Goal: Information Seeking & Learning: Learn about a topic

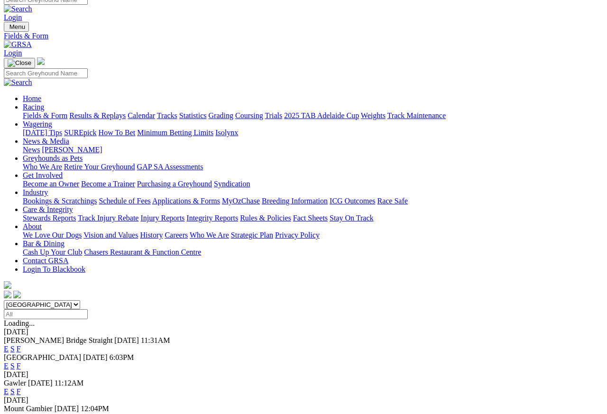
scroll to position [9, 0]
click at [108, 112] on link "Results & Replays" at bounding box center [97, 116] width 56 height 8
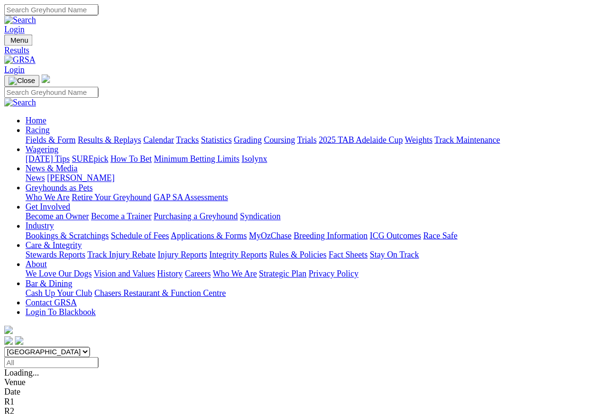
scroll to position [4, 0]
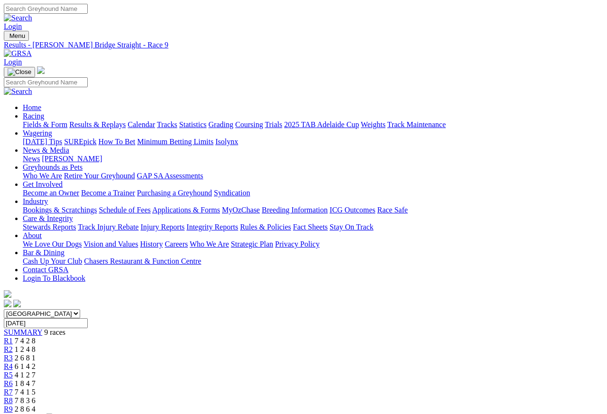
scroll to position [4, 0]
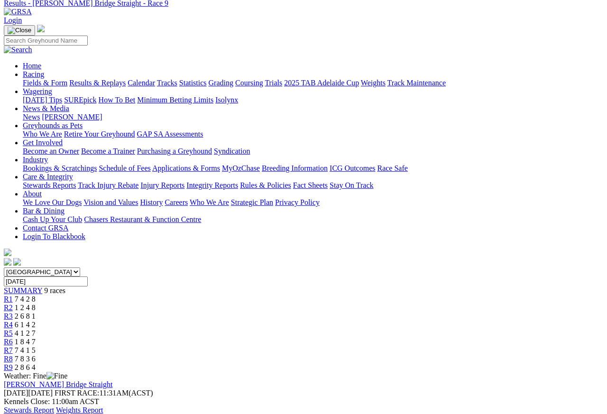
scroll to position [37, 0]
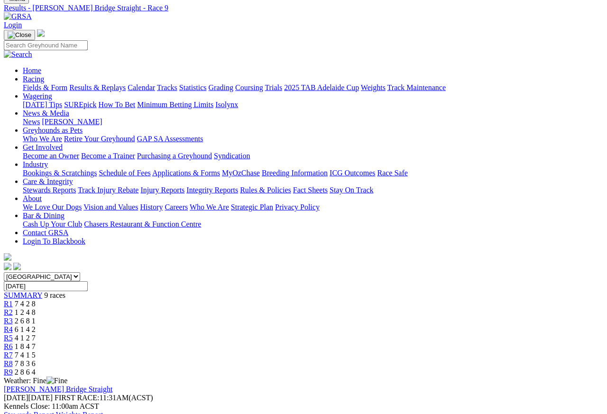
click at [13, 359] on span "R8" at bounding box center [8, 363] width 9 height 8
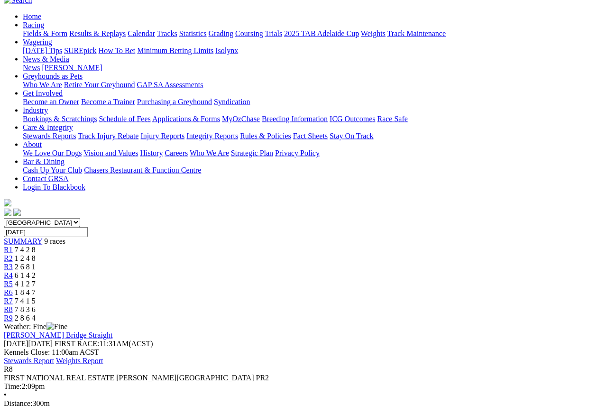
scroll to position [89, 0]
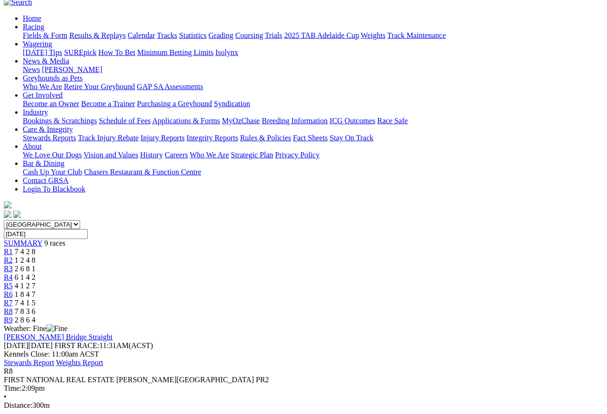
click at [13, 299] on span "R7" at bounding box center [8, 303] width 9 height 8
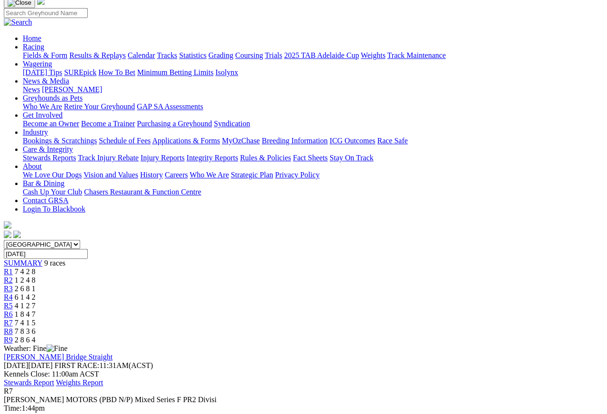
scroll to position [66, 0]
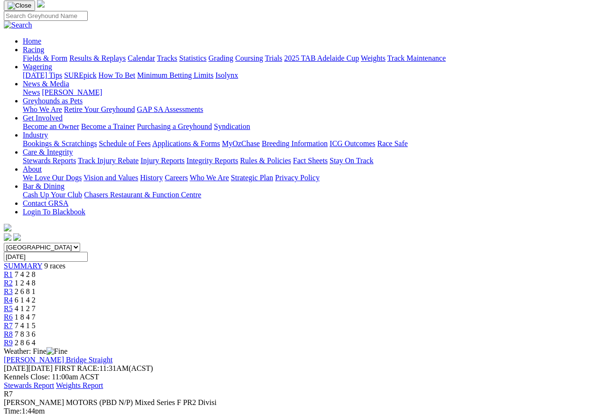
click at [36, 313] on span "1 8 4 7" at bounding box center [25, 317] width 21 height 8
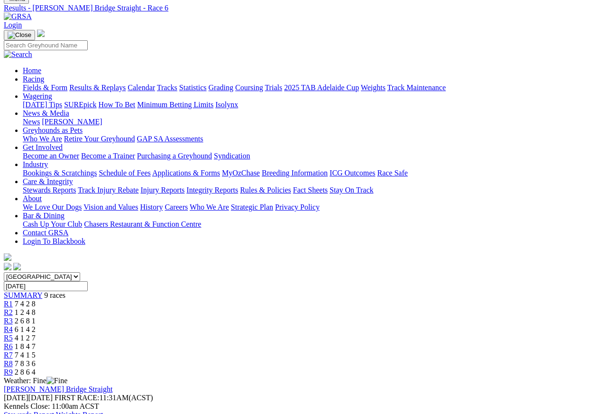
scroll to position [37, 0]
click at [13, 334] on link "R5" at bounding box center [8, 338] width 9 height 8
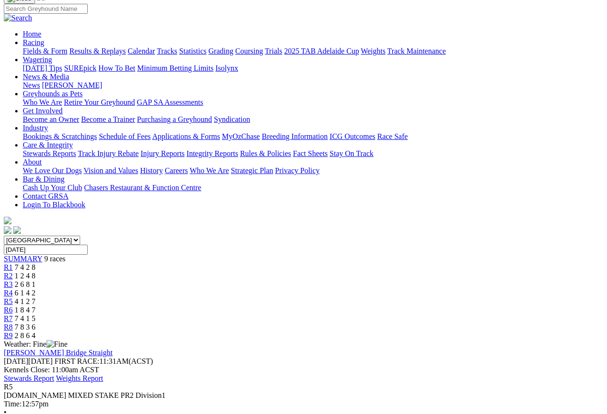
scroll to position [60, 0]
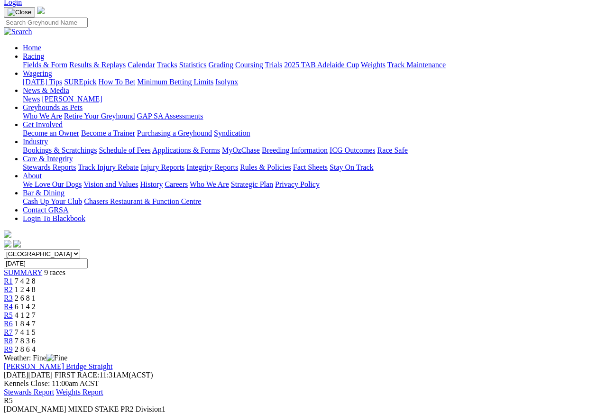
click at [36, 302] on span "6 1 4 2" at bounding box center [25, 306] width 21 height 8
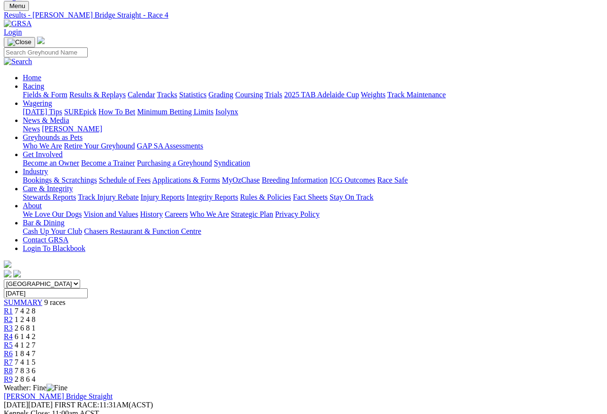
scroll to position [29, 0]
click at [13, 324] on span "R3" at bounding box center [8, 328] width 9 height 8
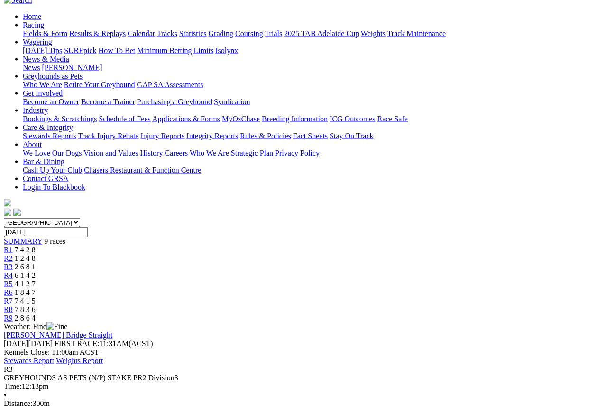
scroll to position [91, 0]
click at [13, 254] on span "R2" at bounding box center [8, 258] width 9 height 8
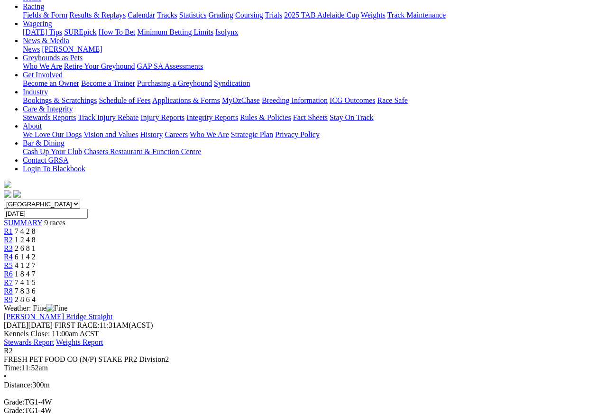
scroll to position [109, 0]
click at [13, 228] on link "R1" at bounding box center [8, 232] width 9 height 8
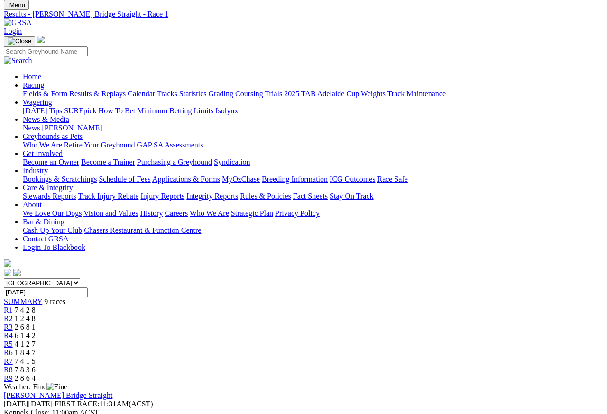
scroll to position [27, 0]
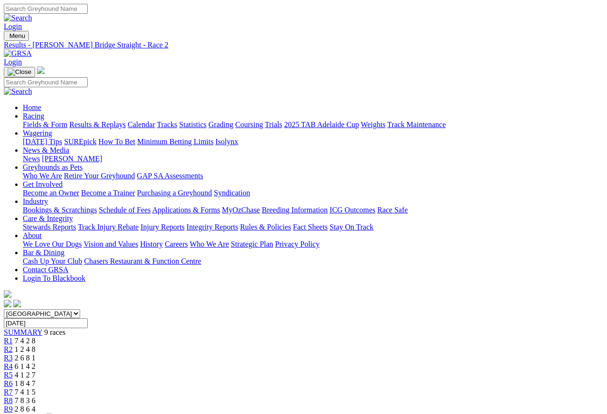
scroll to position [4, 0]
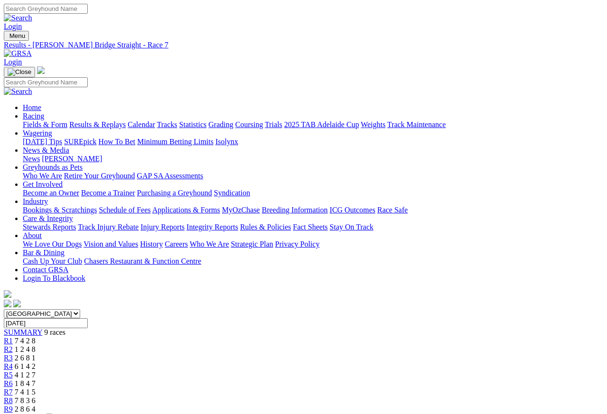
scroll to position [4, 0]
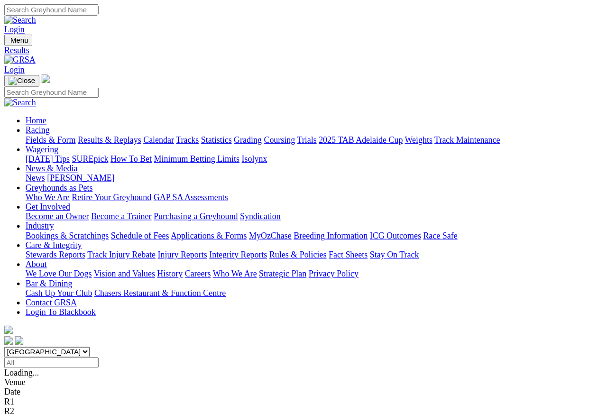
scroll to position [4, 0]
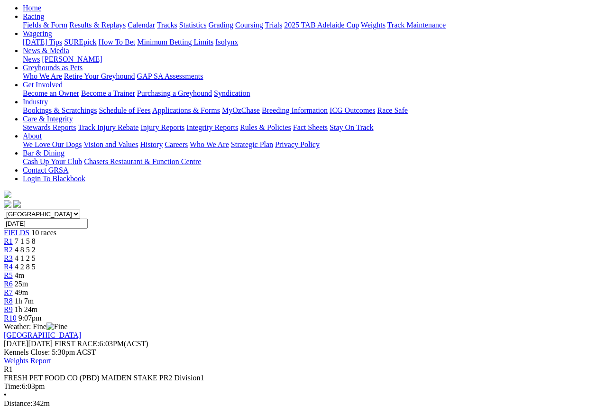
scroll to position [100, 0]
click at [13, 245] on span "R2" at bounding box center [8, 249] width 9 height 8
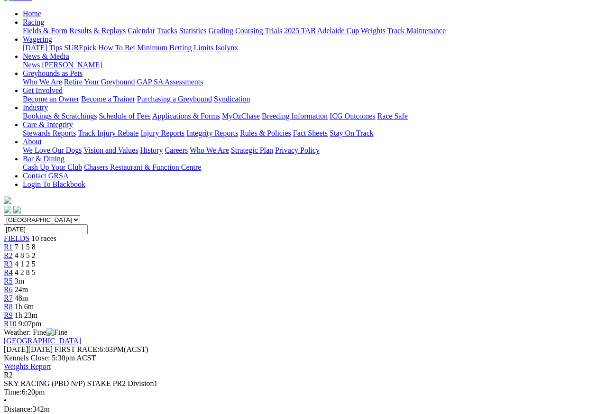
scroll to position [77, 0]
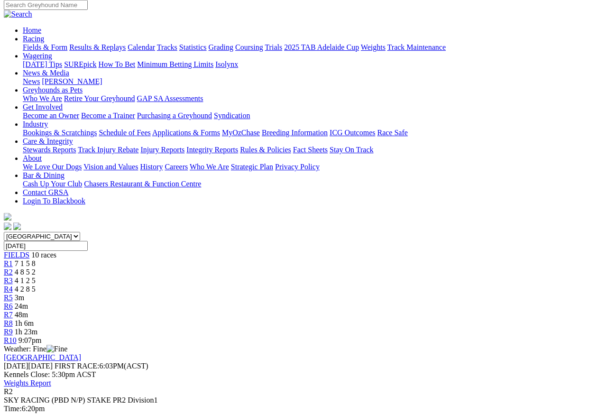
click at [13, 276] on span "R3" at bounding box center [8, 280] width 9 height 8
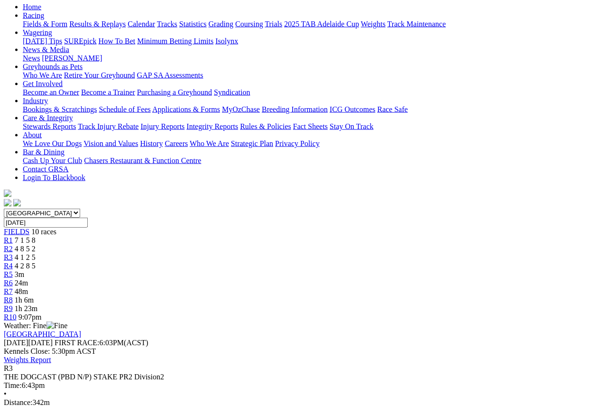
scroll to position [101, 0]
click at [13, 261] on link "R4" at bounding box center [8, 265] width 9 height 8
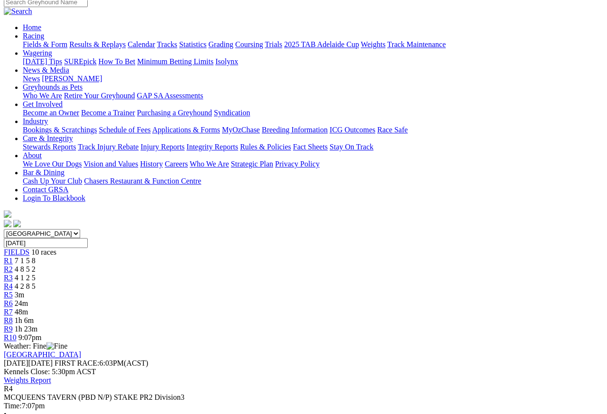
scroll to position [80, 0]
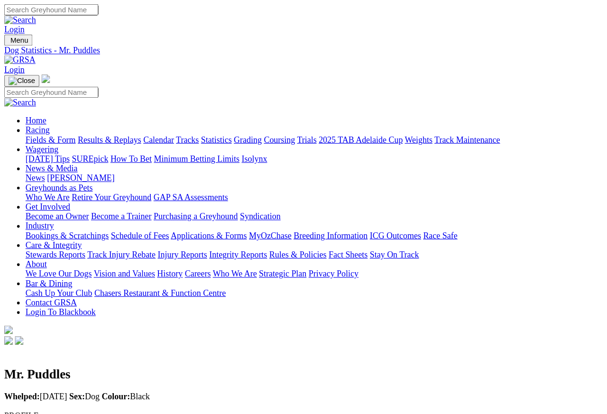
scroll to position [4, 0]
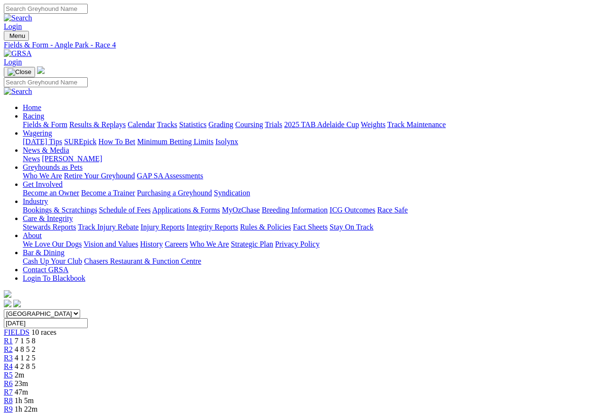
scroll to position [4, 0]
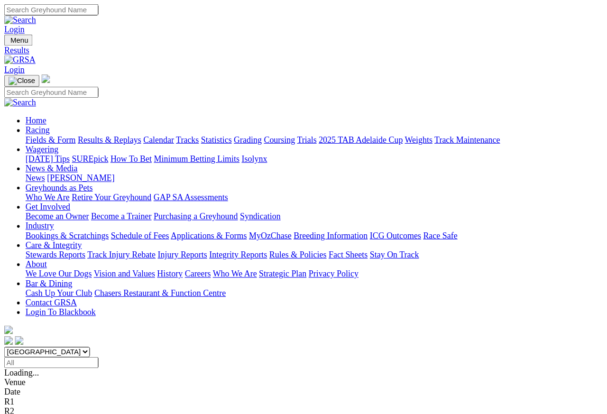
scroll to position [4, 0]
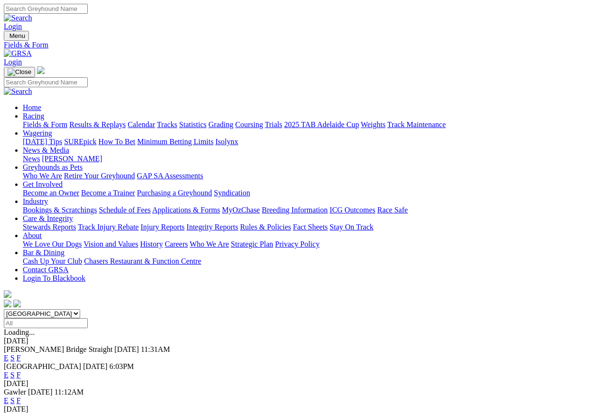
scroll to position [4, 0]
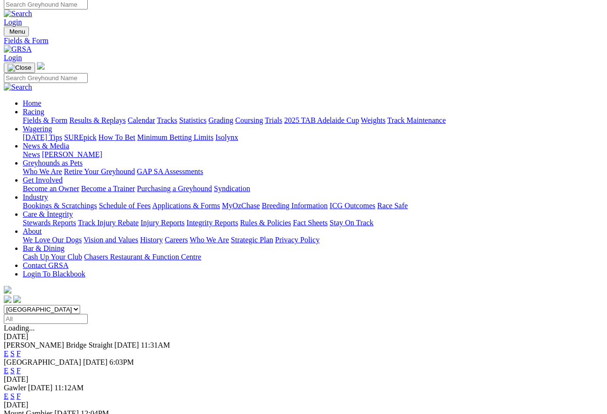
click at [73, 210] on link "Care & Integrity" at bounding box center [48, 214] width 50 height 8
click at [238, 219] on link "Integrity Reports" at bounding box center [212, 223] width 52 height 8
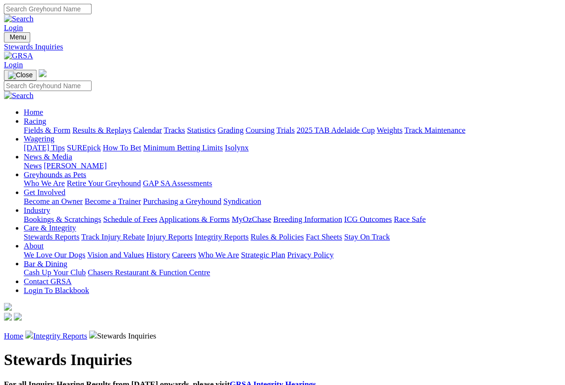
scroll to position [1, 0]
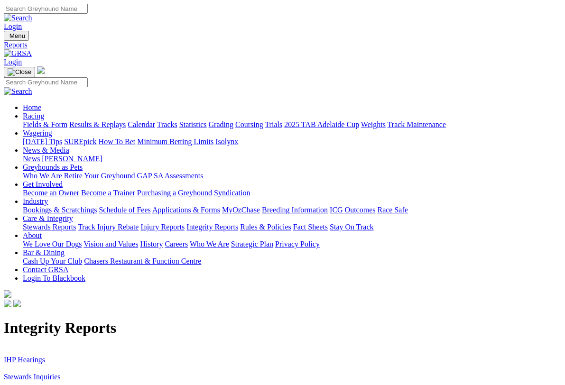
scroll to position [1, 0]
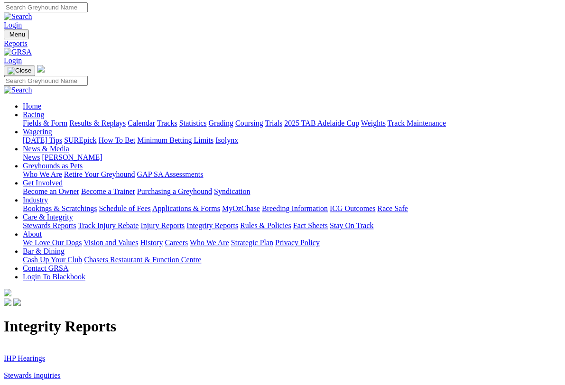
click at [31, 354] on link "IHP Hearings" at bounding box center [24, 358] width 41 height 8
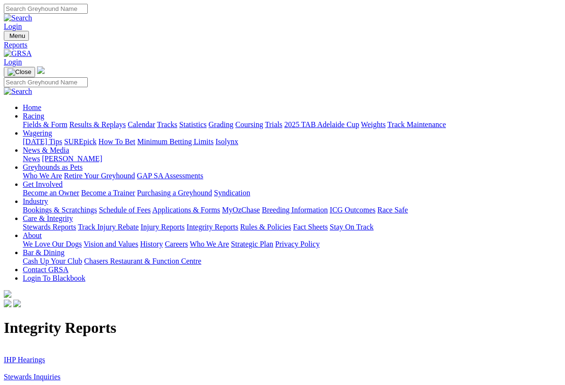
scroll to position [1, 0]
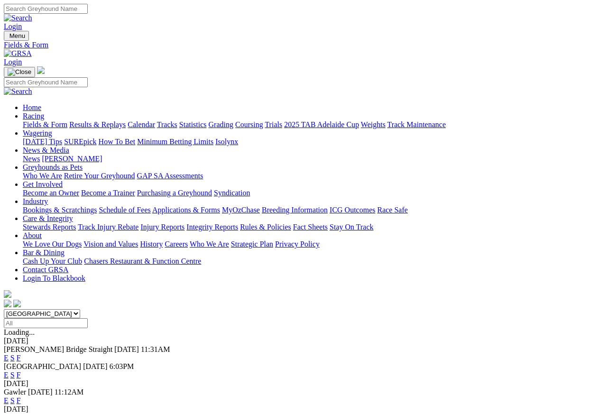
scroll to position [4, 0]
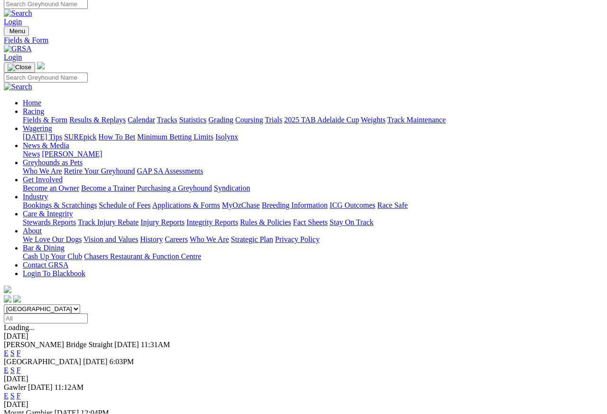
scroll to position [4, 0]
click at [21, 373] on link "F" at bounding box center [19, 396] width 4 height 8
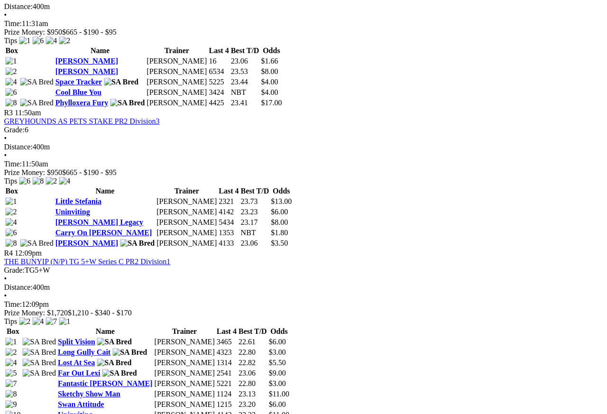
scroll to position [656, 14]
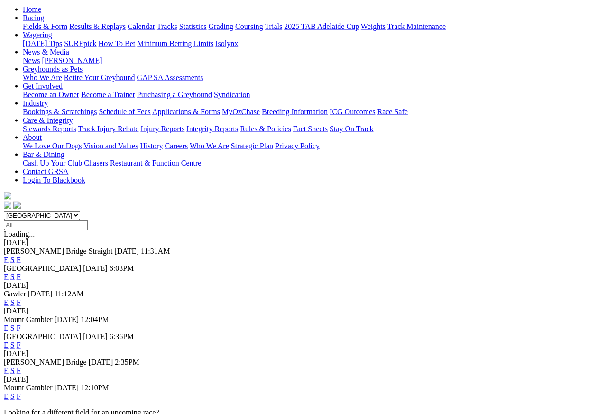
scroll to position [104, 0]
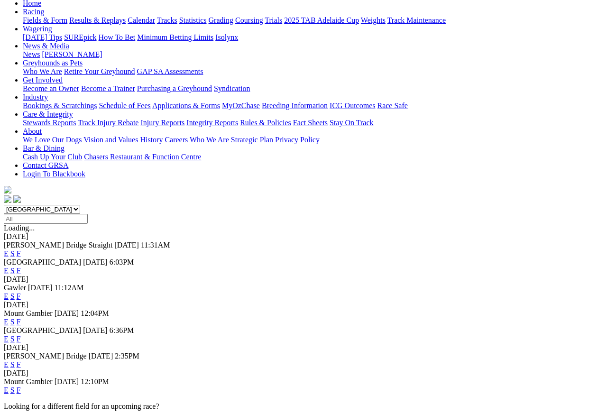
click at [21, 360] on link "F" at bounding box center [19, 364] width 4 height 8
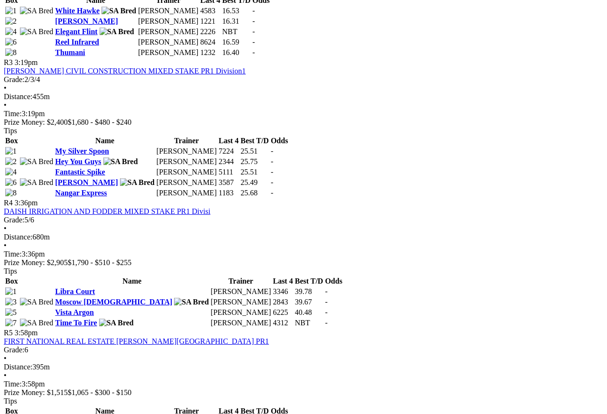
scroll to position [698, 0]
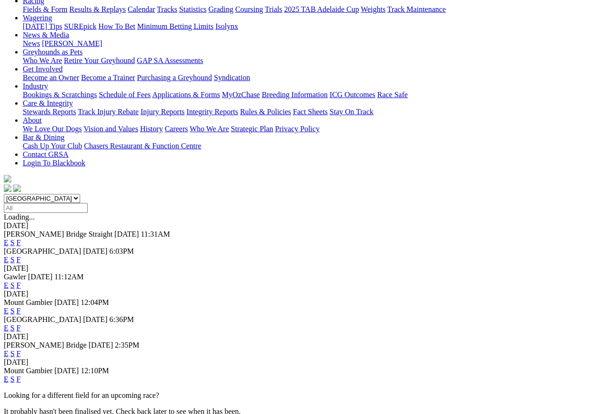
scroll to position [116, 0]
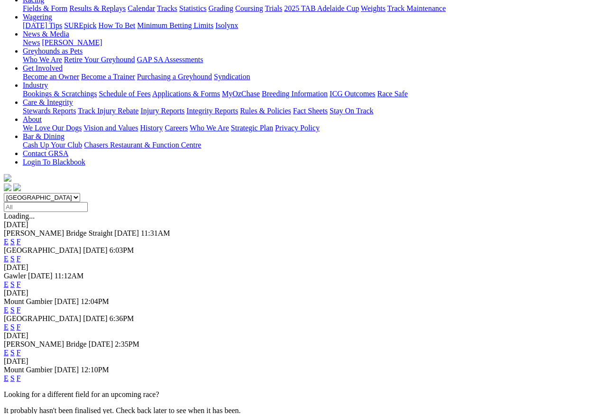
click at [21, 368] on link "F" at bounding box center [19, 378] width 4 height 8
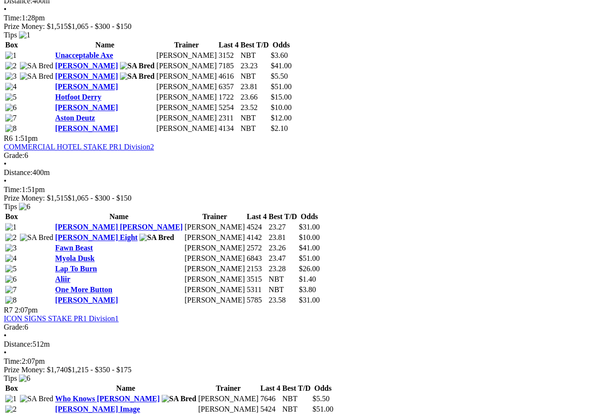
scroll to position [1154, 0]
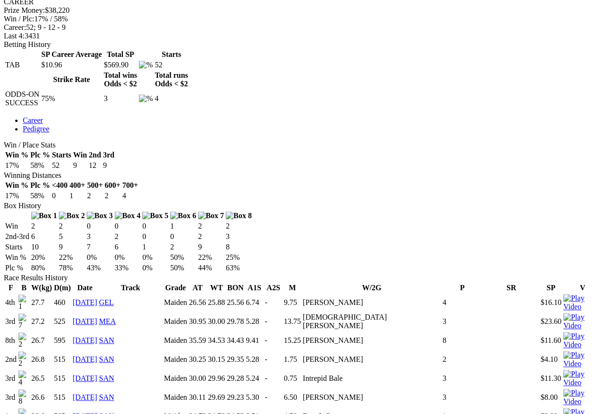
scroll to position [411, 0]
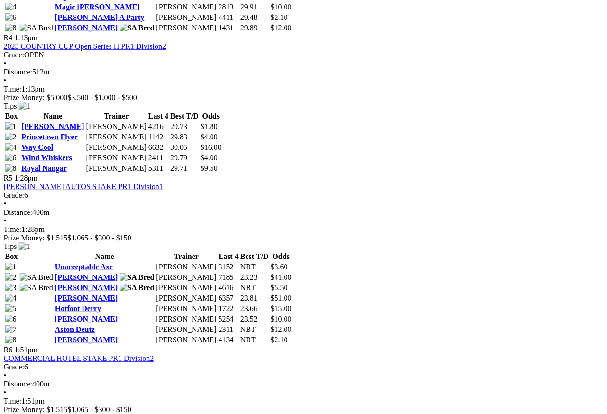
scroll to position [939, 1]
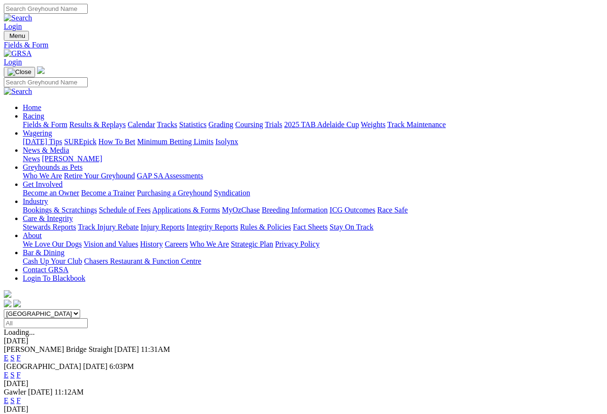
scroll to position [4, 0]
